Goal: Task Accomplishment & Management: Manage account settings

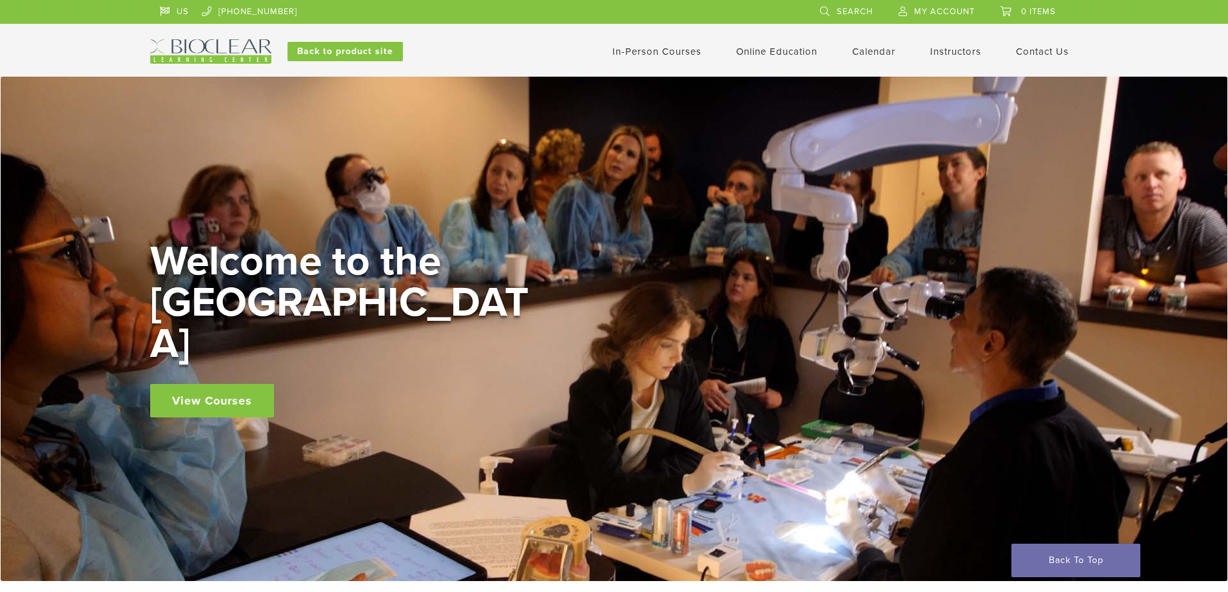
click at [930, 12] on span "My Account" at bounding box center [944, 11] width 61 height 10
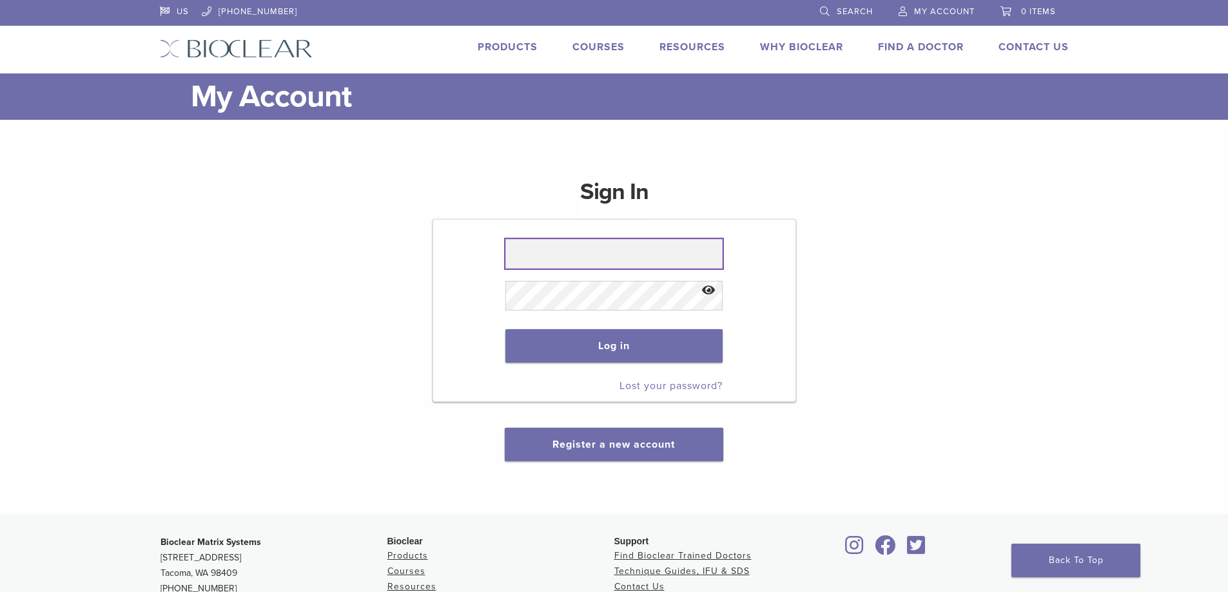
click at [564, 255] on input "text" at bounding box center [613, 254] width 217 height 30
type input "**********"
click at [710, 289] on button "Show password" at bounding box center [709, 290] width 28 height 33
click at [710, 289] on button "Hide password" at bounding box center [709, 290] width 28 height 33
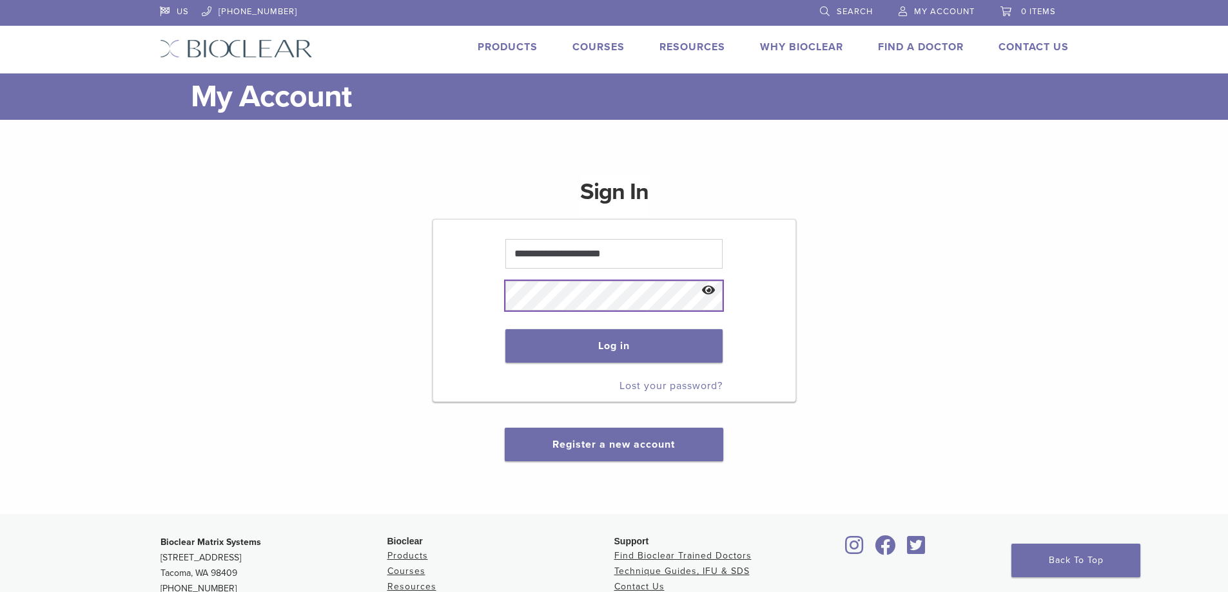
click at [505, 329] on button "Log in" at bounding box center [613, 346] width 217 height 34
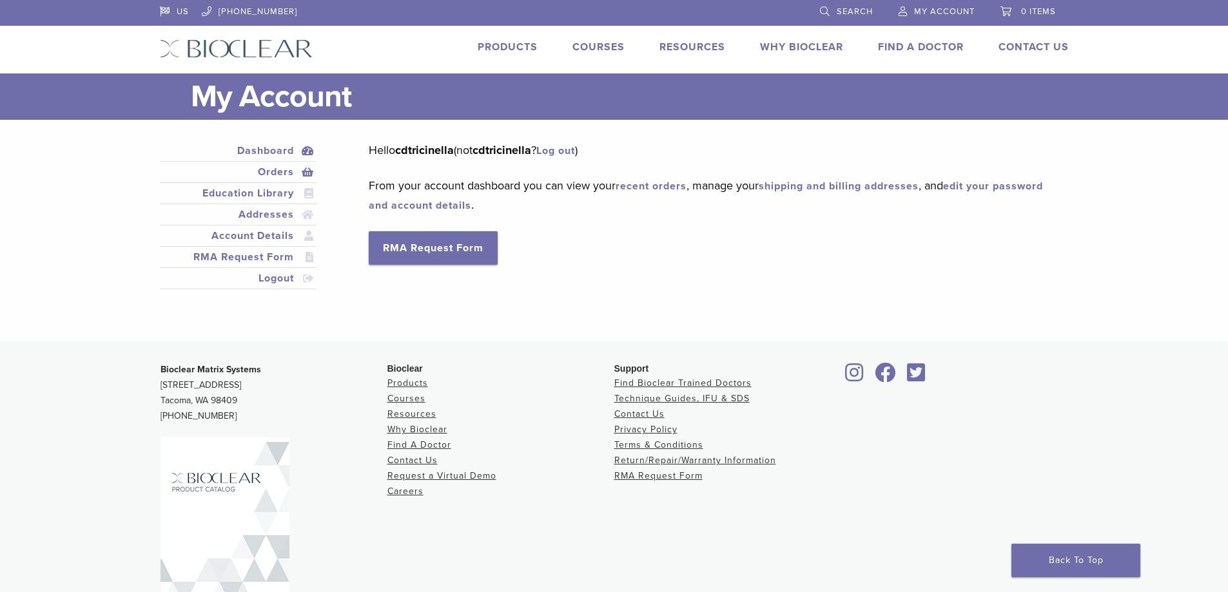
click at [283, 171] on link "Orders" at bounding box center [238, 171] width 152 height 15
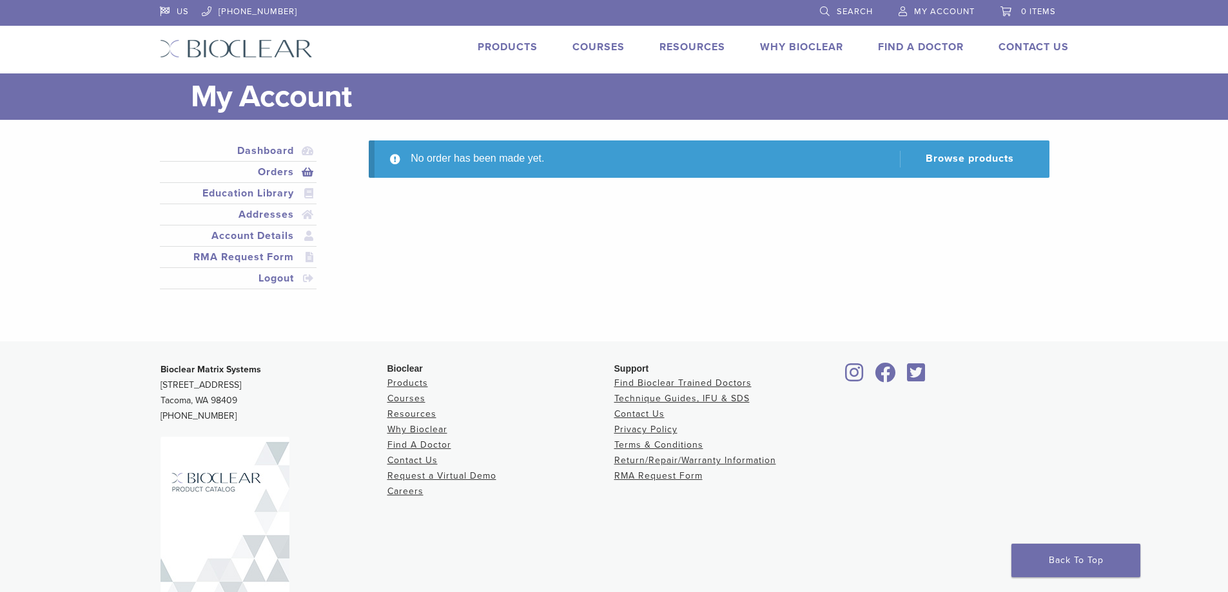
click at [289, 178] on link "Orders" at bounding box center [238, 171] width 152 height 15
